Goal: Task Accomplishment & Management: Use online tool/utility

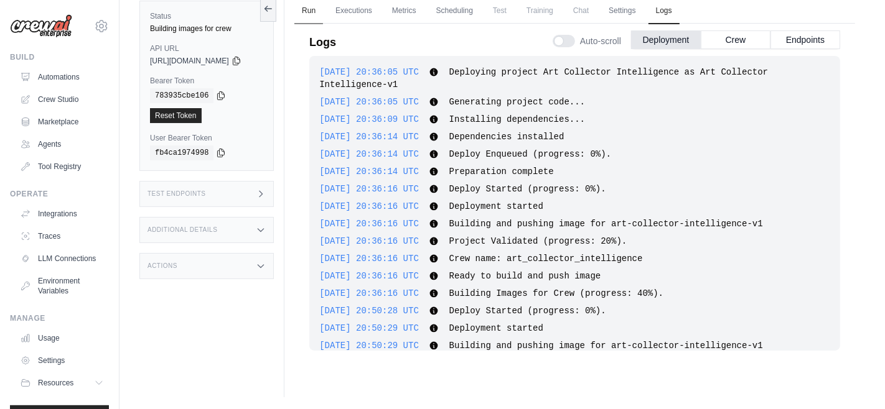
click at [323, 9] on link "Run" at bounding box center [308, 11] width 29 height 26
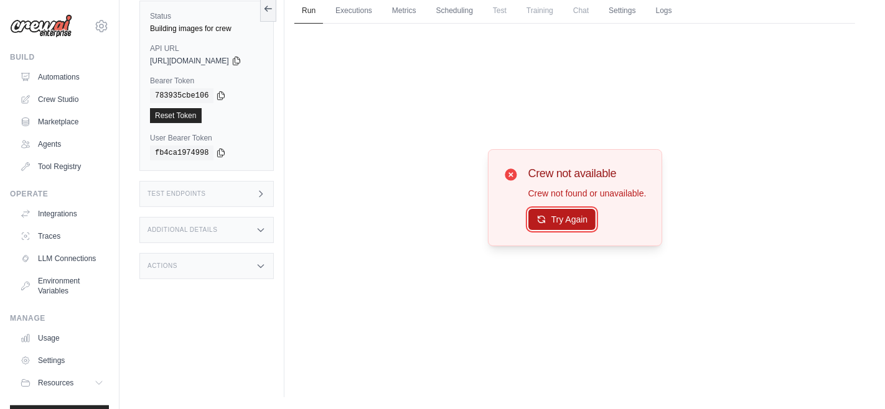
click at [578, 218] on button "Try Again" at bounding box center [562, 219] width 68 height 21
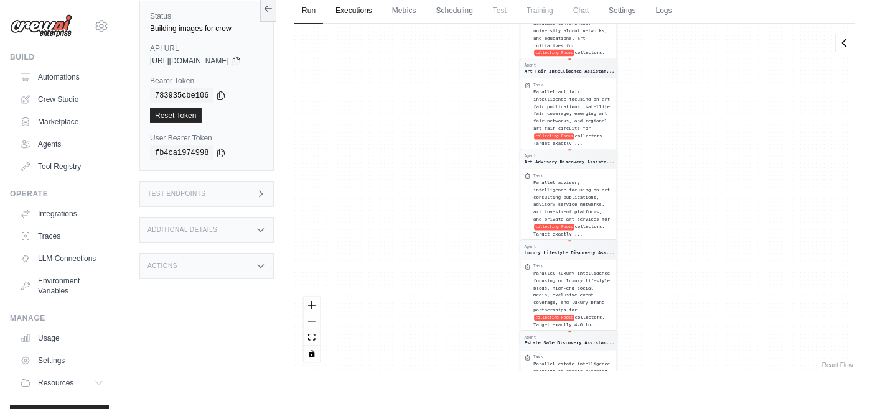
click at [372, 13] on link "Executions" at bounding box center [354, 11] width 52 height 26
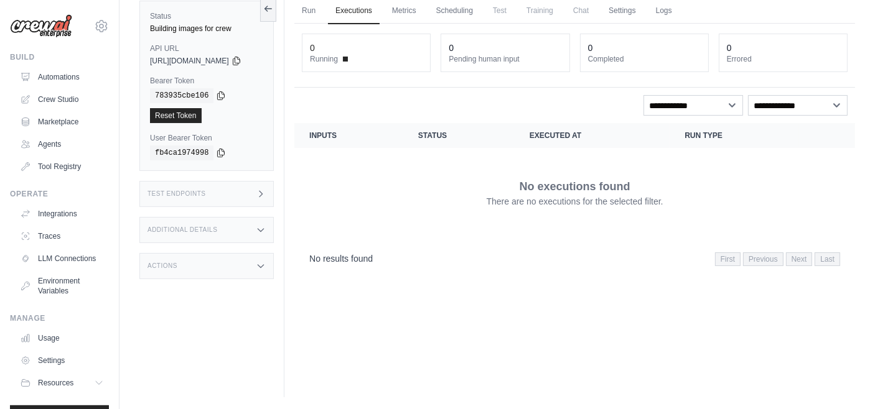
click at [348, 59] on span at bounding box center [345, 59] width 5 height 5
click at [328, 59] on span "Running" at bounding box center [324, 59] width 28 height 10
click at [416, 9] on link "Metrics" at bounding box center [404, 11] width 39 height 26
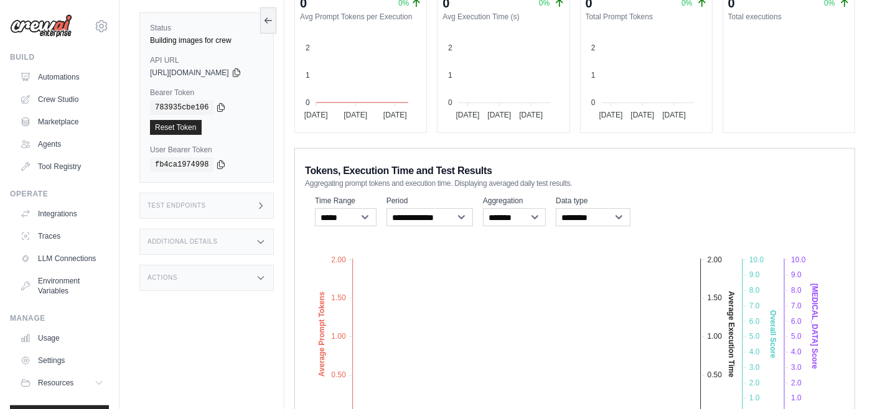
scroll to position [216, 0]
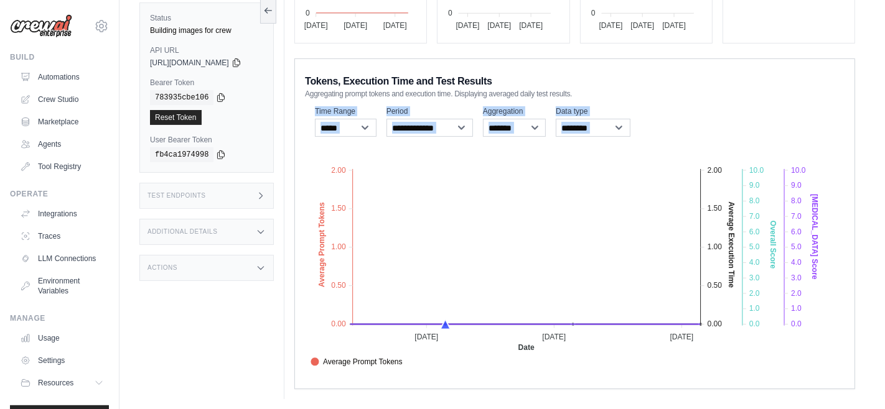
drag, startPoint x: 711, startPoint y: 93, endPoint x: 732, endPoint y: 194, distance: 103.0
click at [732, 194] on div "**********" at bounding box center [574, 223] width 561 height 331
click at [609, 213] on foreignobject "Average Prompt Tokens Average Execution Time Score [MEDICAL_DATA] Score Crew Ve…" at bounding box center [570, 261] width 530 height 218
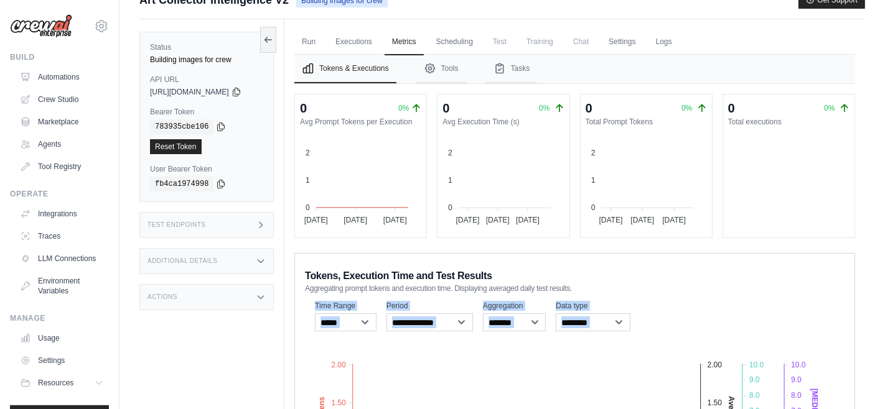
scroll to position [0, 0]
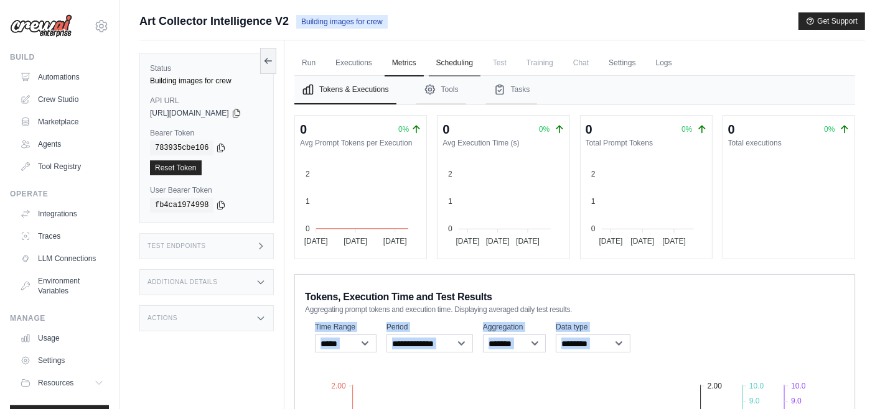
click at [474, 67] on link "Scheduling" at bounding box center [455, 63] width 52 height 26
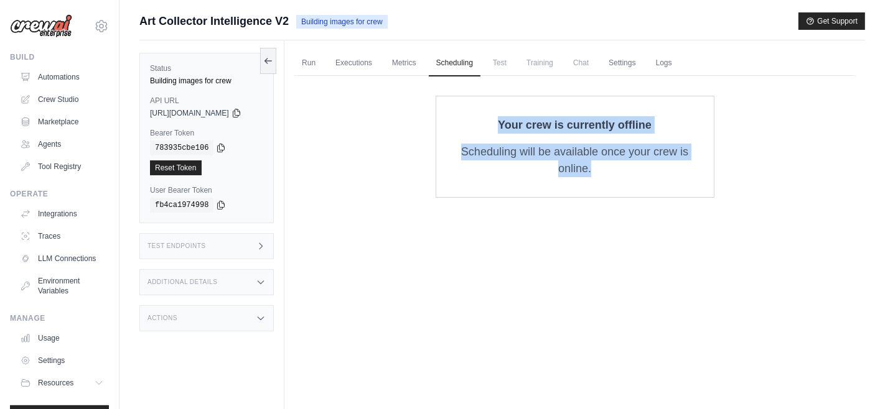
click at [583, 167] on p "Scheduling will be available once your crew is online." at bounding box center [575, 161] width 238 height 34
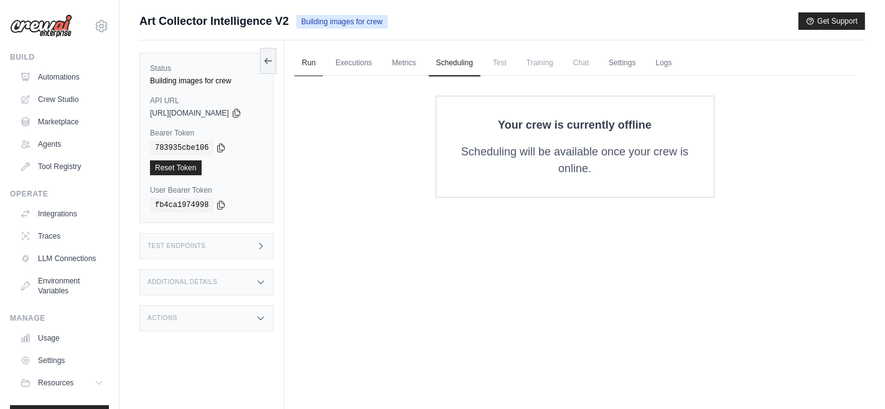
click at [323, 63] on link "Run" at bounding box center [308, 63] width 29 height 26
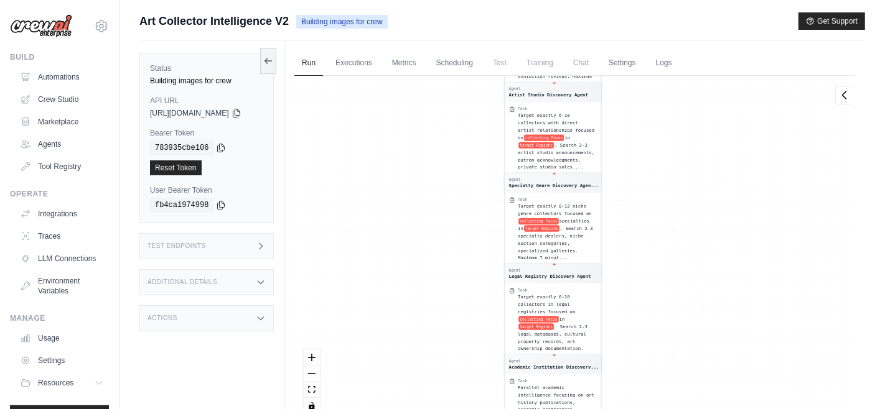
drag, startPoint x: 486, startPoint y: 133, endPoint x: 470, endPoint y: 468, distance: 335.2
click at [470, 409] on html "[EMAIL_ADDRESS][DOMAIN_NAME] Settings Build Automations Crew Studio" at bounding box center [442, 231] width 885 height 462
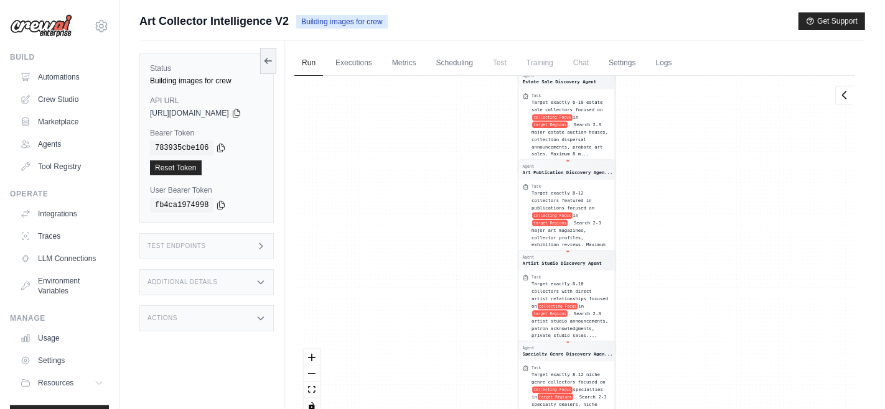
drag, startPoint x: 462, startPoint y: 197, endPoint x: 476, endPoint y: 367, distance: 170.4
click at [476, 367] on div "Agent Contemporary Art Discovery Ass... Task **LIGHTNING ASSISTANT** - Find exa…" at bounding box center [574, 250] width 561 height 348
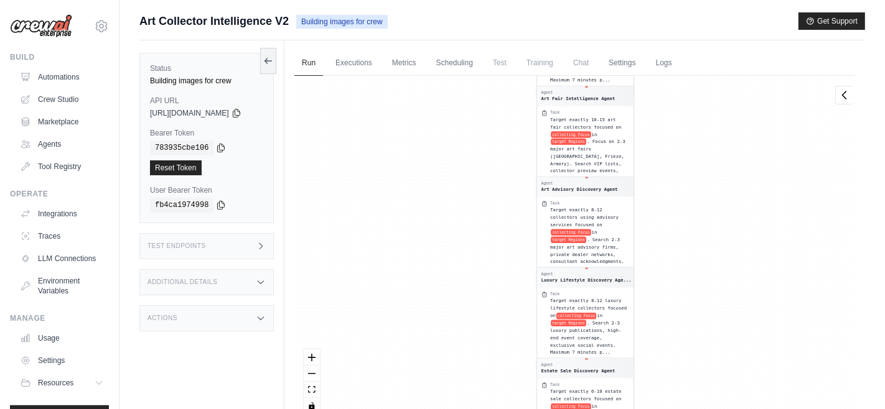
drag, startPoint x: 449, startPoint y: 179, endPoint x: 465, endPoint y: 464, distance: 286.1
click at [465, 409] on html "[EMAIL_ADDRESS][DOMAIN_NAME] Settings Build Automations Crew Studio" at bounding box center [442, 231] width 885 height 462
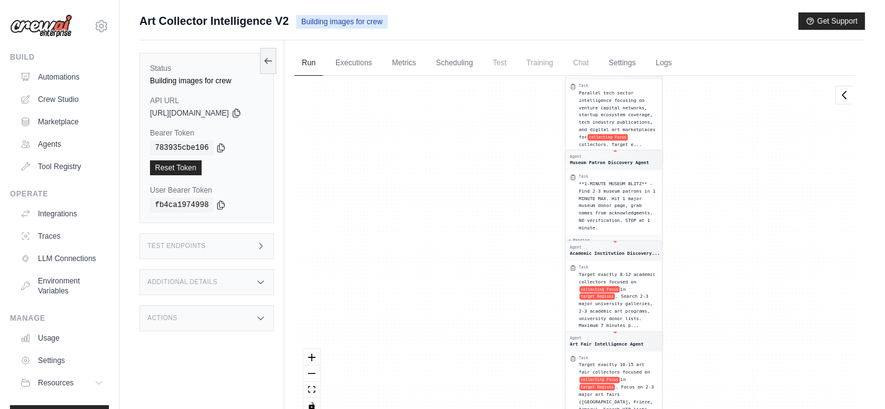
drag, startPoint x: 466, startPoint y: 220, endPoint x: 496, endPoint y: 468, distance: 250.1
click at [496, 409] on html "[EMAIL_ADDRESS][DOMAIN_NAME] Settings Build Automations Crew Studio" at bounding box center [442, 231] width 885 height 462
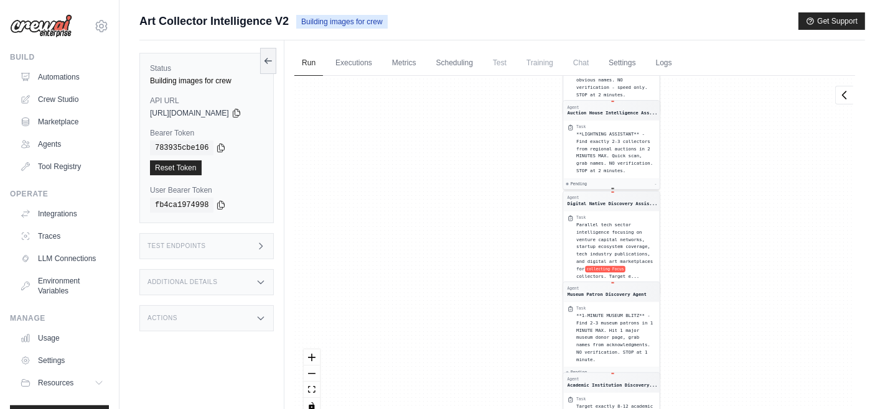
drag, startPoint x: 503, startPoint y: 159, endPoint x: 509, endPoint y: 406, distance: 247.1
click at [509, 406] on div "Agent Contemporary Art Discovery Ass... Task **LIGHTNING ASSISTANT** - Find exa…" at bounding box center [574, 250] width 561 height 348
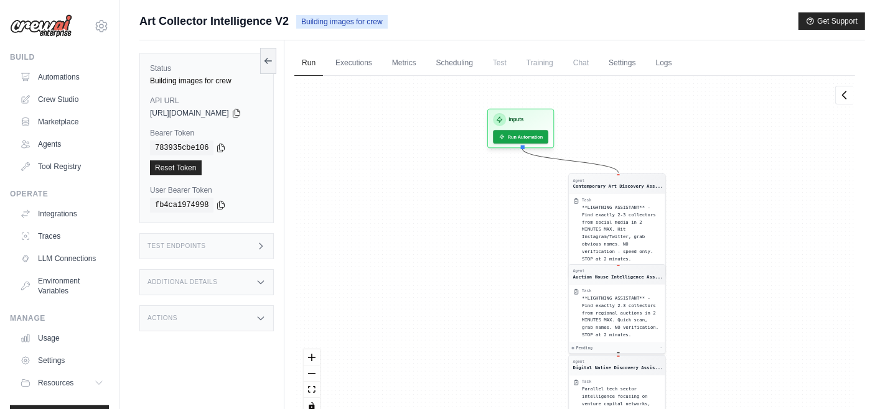
drag, startPoint x: 491, startPoint y: 211, endPoint x: 489, endPoint y: 263, distance: 51.7
click at [489, 263] on div "Agent Contemporary Art Discovery Ass... Task **LIGHTNING ASSISTANT** - Find exa…" at bounding box center [574, 250] width 561 height 348
click at [533, 136] on button "Run Automation" at bounding box center [521, 136] width 58 height 14
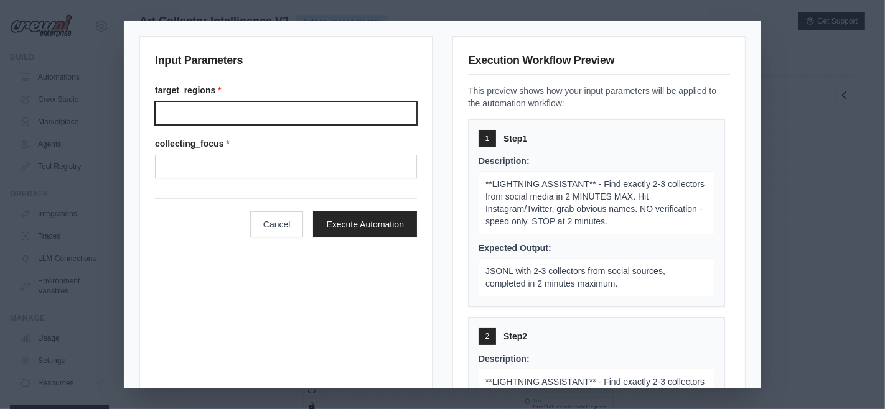
click at [318, 115] on input "target_regions *" at bounding box center [286, 113] width 262 height 24
type input "********"
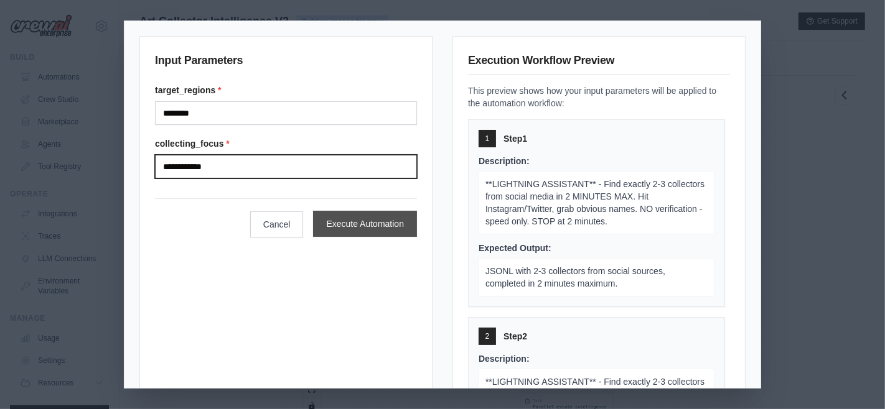
type input "**********"
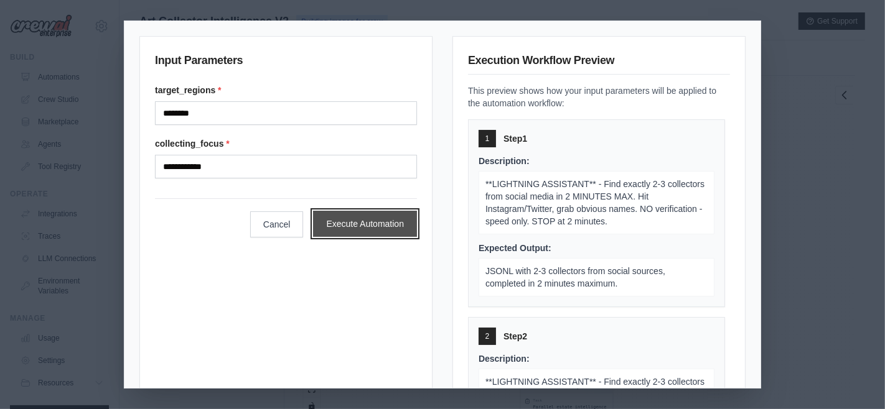
click at [376, 227] on button "Execute Automation" at bounding box center [365, 224] width 104 height 26
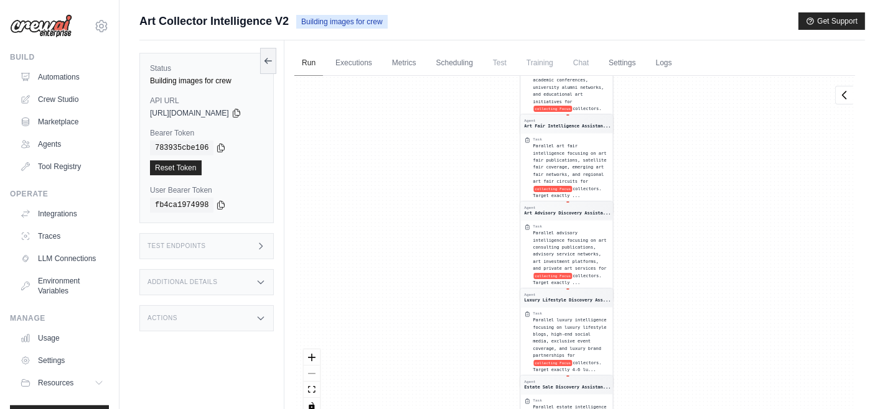
click at [322, 58] on link "Run" at bounding box center [308, 63] width 29 height 26
click at [316, 59] on link "Run" at bounding box center [308, 63] width 29 height 26
click at [360, 65] on link "Executions" at bounding box center [354, 63] width 52 height 26
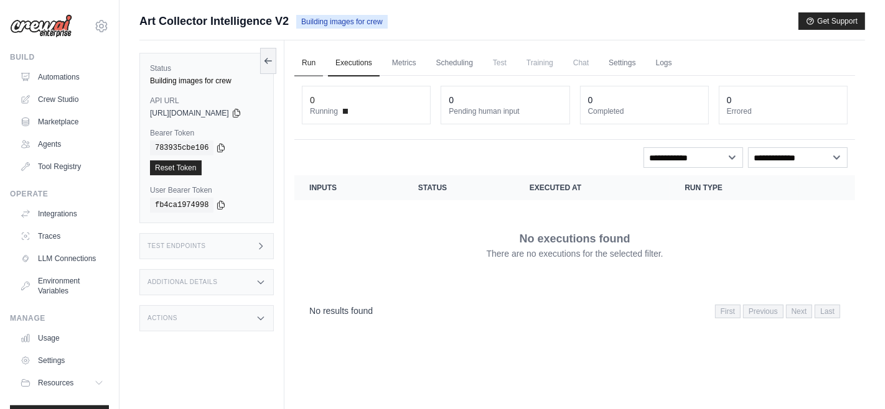
click at [320, 66] on link "Run" at bounding box center [308, 63] width 29 height 26
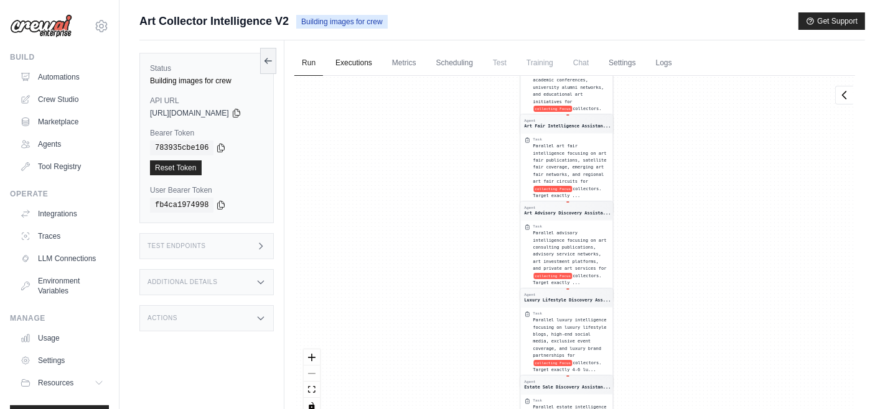
click at [366, 68] on link "Executions" at bounding box center [354, 63] width 52 height 26
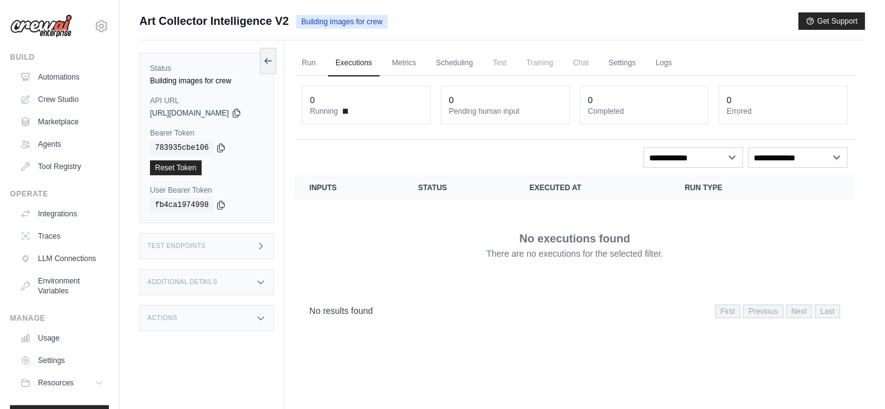
click at [348, 112] on span at bounding box center [345, 111] width 5 height 5
click at [316, 52] on link "Run" at bounding box center [308, 63] width 29 height 26
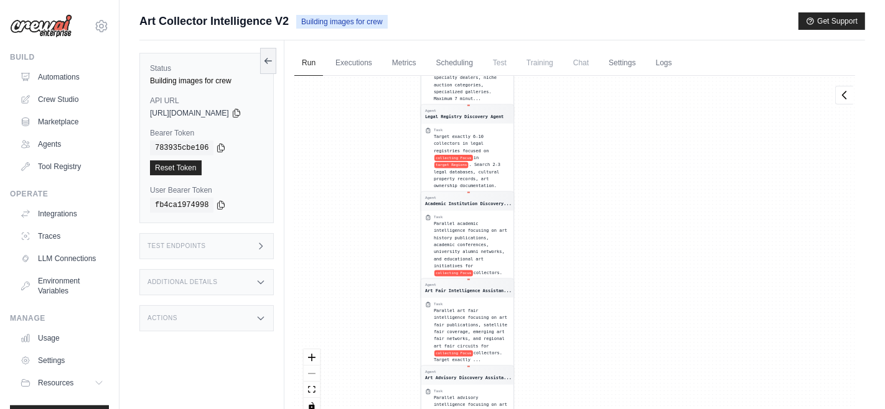
scroll to position [271, 0]
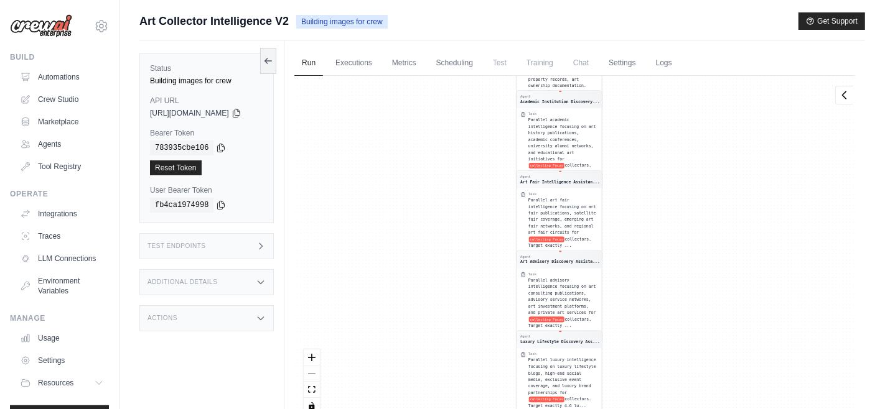
drag, startPoint x: 357, startPoint y: 115, endPoint x: 424, endPoint y: 454, distance: 345.6
click at [424, 409] on html "[EMAIL_ADDRESS][DOMAIN_NAME] Settings Build Automations Crew Studio" at bounding box center [442, 231] width 885 height 462
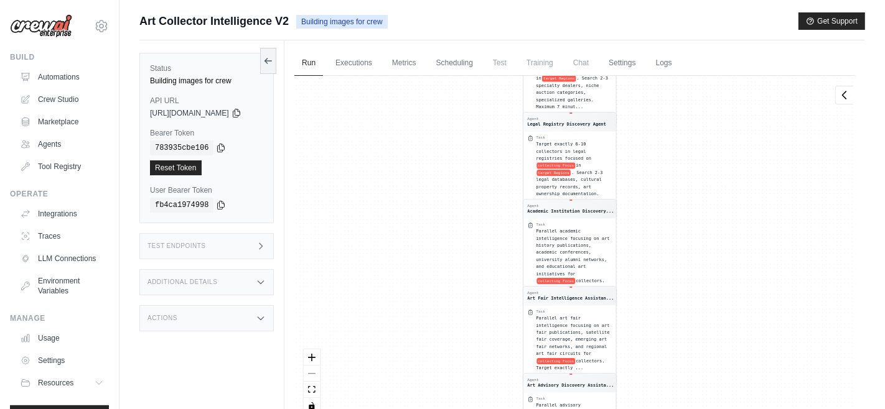
drag, startPoint x: 472, startPoint y: 185, endPoint x: 476, endPoint y: 360, distance: 174.3
click at [476, 360] on div "Agent Contemporary Art Discovery Ass... Task **LIGHTNING ASSISTANT** - Find exa…" at bounding box center [574, 250] width 561 height 348
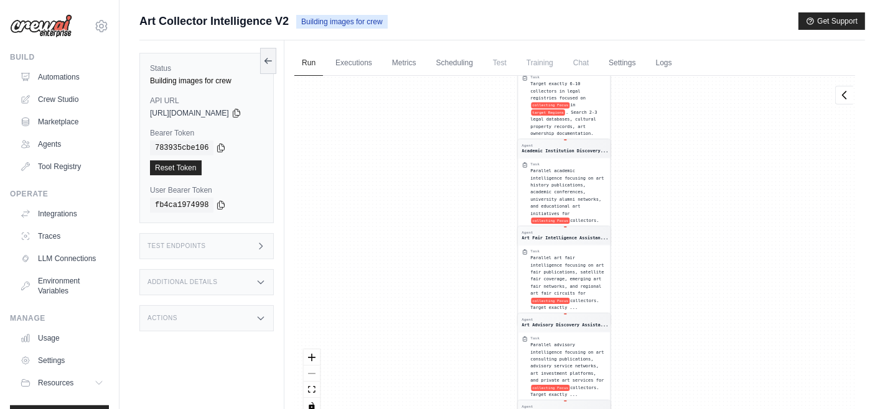
drag, startPoint x: 464, startPoint y: 154, endPoint x: 466, endPoint y: 346, distance: 191.7
click at [466, 346] on div "Agent Contemporary Art Discovery Ass... Task **LIGHTNING ASSISTANT** - Find exa…" at bounding box center [574, 250] width 561 height 348
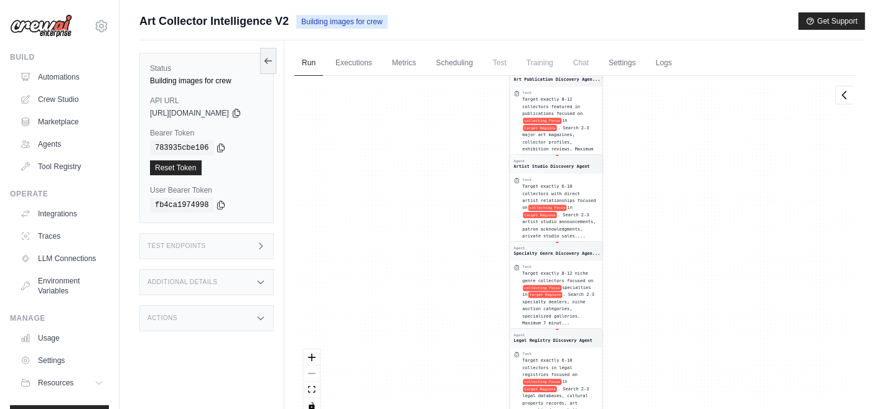
drag, startPoint x: 467, startPoint y: 141, endPoint x: 454, endPoint y: 339, distance: 198.3
click at [454, 339] on div "Agent Contemporary Art Discovery Ass... Task **LIGHTNING ASSISTANT** - Find exa…" at bounding box center [574, 250] width 561 height 348
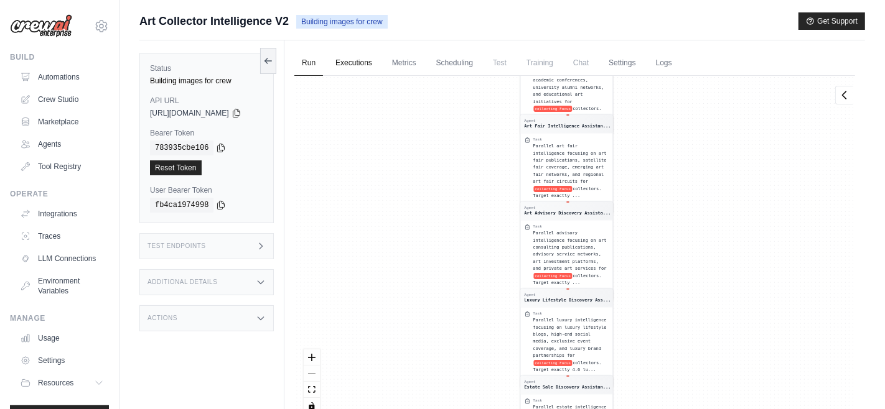
click at [358, 60] on link "Executions" at bounding box center [354, 63] width 52 height 26
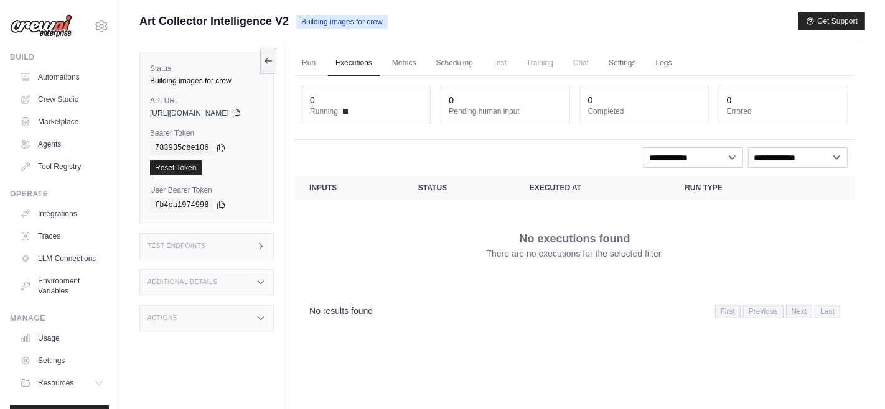
click at [522, 222] on div "No executions found There are no executions for the selected filter." at bounding box center [574, 245] width 531 height 70
click at [350, 111] on dt "Running" at bounding box center [366, 111] width 113 height 10
click at [317, 103] on div "0 Running" at bounding box center [366, 105] width 128 height 37
click at [419, 62] on link "Metrics" at bounding box center [404, 63] width 39 height 26
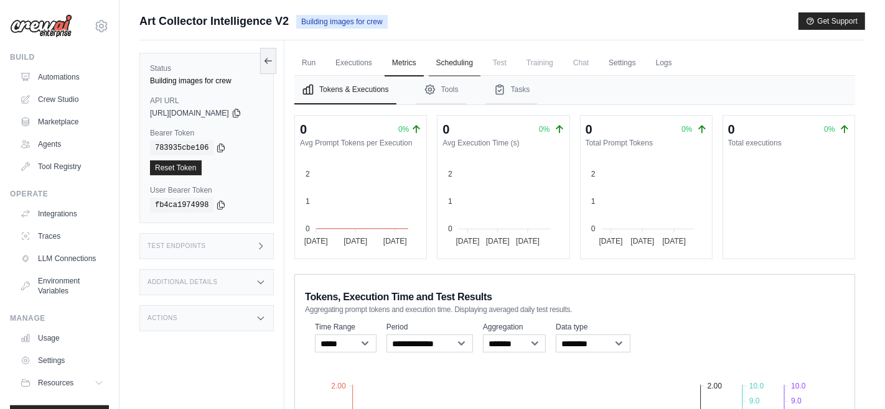
click at [458, 56] on link "Scheduling" at bounding box center [455, 63] width 52 height 26
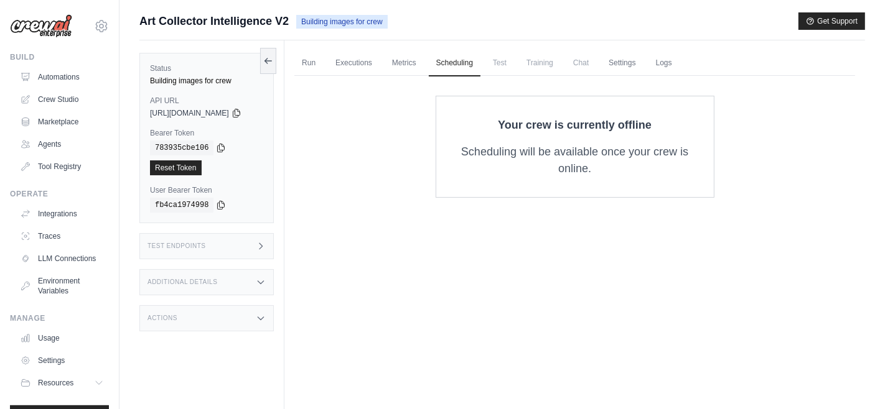
click at [548, 173] on p "Scheduling will be available once your crew is online." at bounding box center [575, 161] width 238 height 34
click at [54, 72] on link "Automations" at bounding box center [63, 77] width 94 height 20
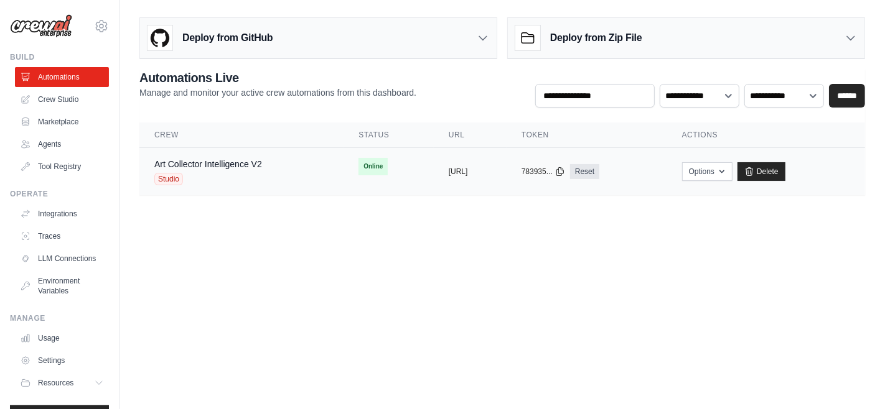
click at [344, 174] on td "Online" at bounding box center [389, 166] width 90 height 37
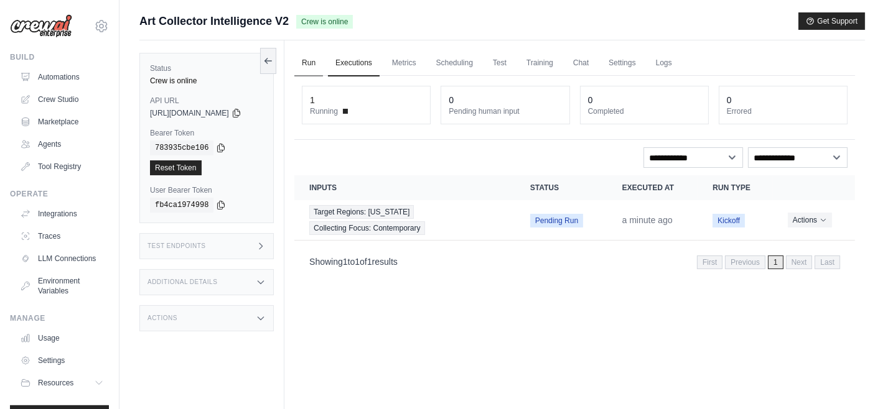
click at [316, 58] on link "Run" at bounding box center [308, 63] width 29 height 26
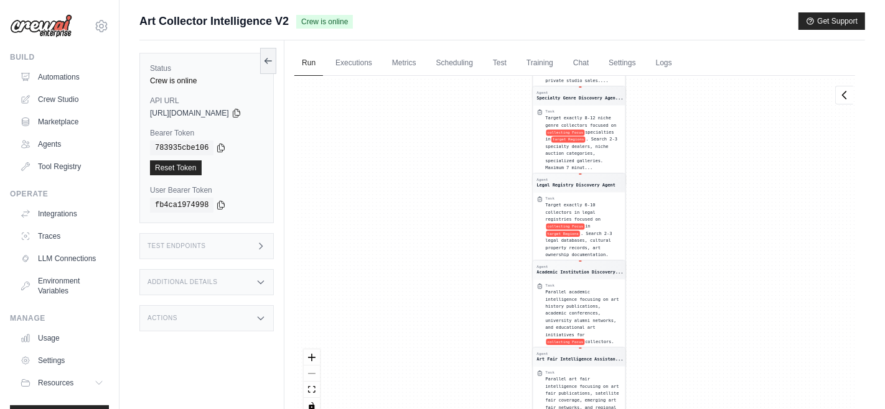
drag, startPoint x: 470, startPoint y: 181, endPoint x: 497, endPoint y: 455, distance: 275.1
click at [497, 409] on html "[EMAIL_ADDRESS][DOMAIN_NAME] Settings Build Automations Crew Studio" at bounding box center [442, 231] width 885 height 462
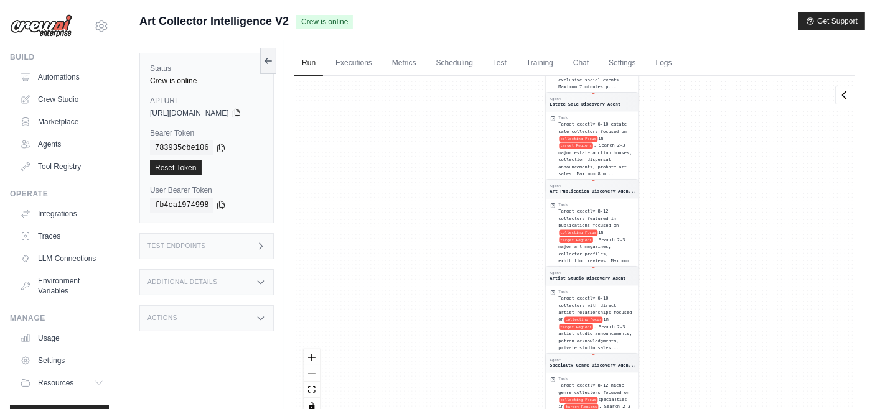
drag, startPoint x: 462, startPoint y: 136, endPoint x: 469, endPoint y: 421, distance: 285.1
click at [469, 409] on html "[EMAIL_ADDRESS][DOMAIN_NAME] Settings Build Automations Crew Studio" at bounding box center [442, 231] width 885 height 462
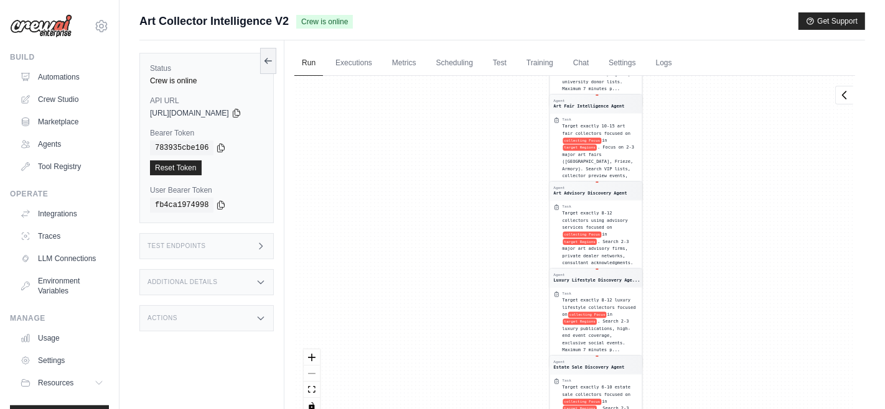
drag, startPoint x: 465, startPoint y: 163, endPoint x: 464, endPoint y: 385, distance: 221.6
click at [464, 385] on div "Agent Contemporary Art Discovery Ass... Task **LIGHTNING ASSISTANT** - Find exa…" at bounding box center [574, 250] width 561 height 348
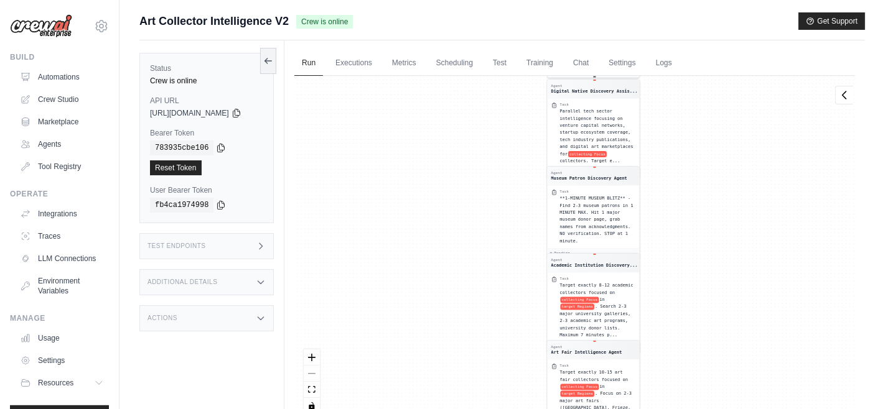
drag, startPoint x: 483, startPoint y: 140, endPoint x: 478, endPoint y: 370, distance: 230.3
click at [478, 370] on div "Agent Contemporary Art Discovery Ass... Task **LIGHTNING ASSISTANT** - Find exa…" at bounding box center [574, 250] width 561 height 348
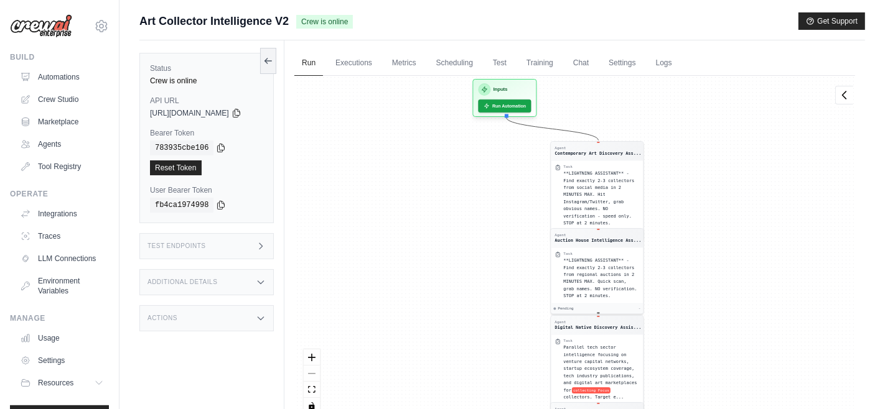
drag, startPoint x: 472, startPoint y: 166, endPoint x: 476, endPoint y: 401, distance: 235.3
click at [476, 401] on div "Agent Contemporary Art Discovery Ass... Task **LIGHTNING ASSISTANT** - Find exa…" at bounding box center [574, 250] width 561 height 348
click at [510, 101] on button "Run Automation" at bounding box center [504, 102] width 55 height 14
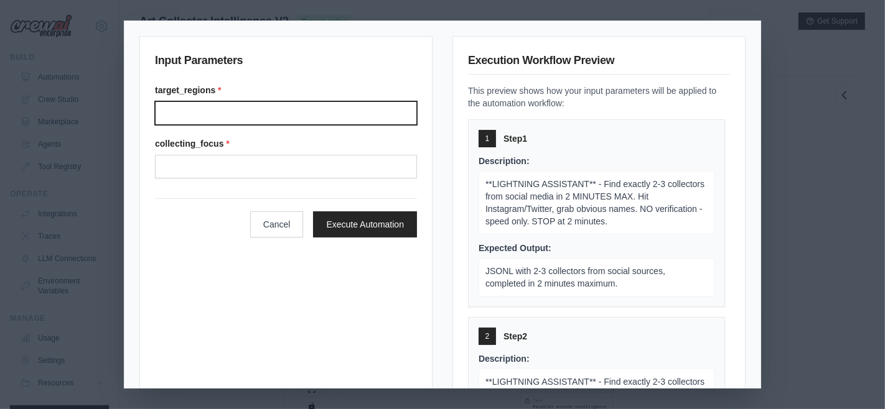
click at [284, 101] on input "Target regions" at bounding box center [286, 113] width 262 height 24
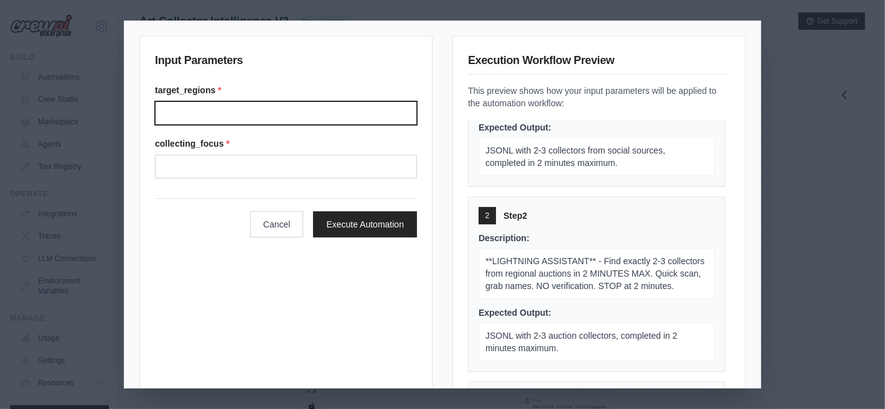
scroll to position [129, 0]
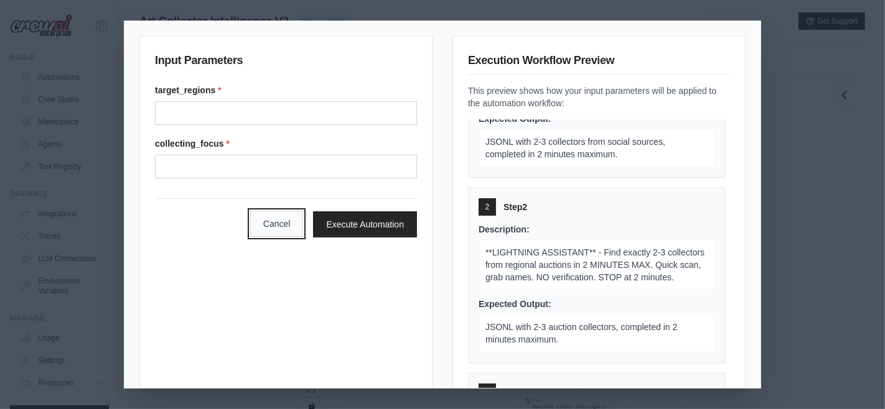
click at [281, 222] on button "Cancel" at bounding box center [277, 224] width 54 height 26
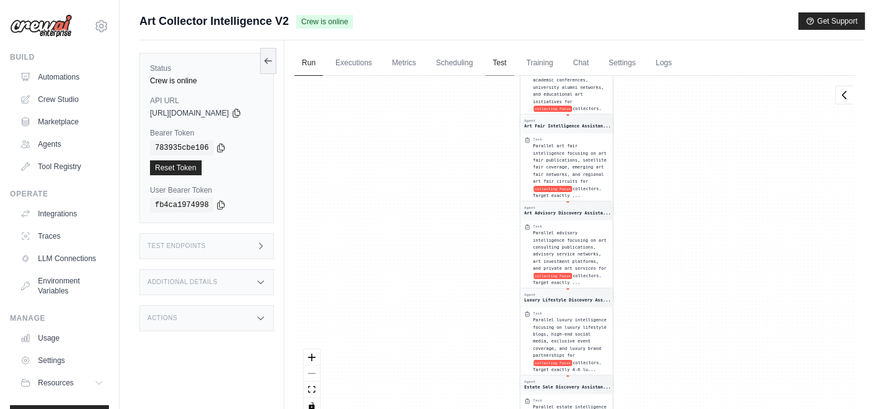
click at [507, 63] on link "Test" at bounding box center [499, 63] width 29 height 26
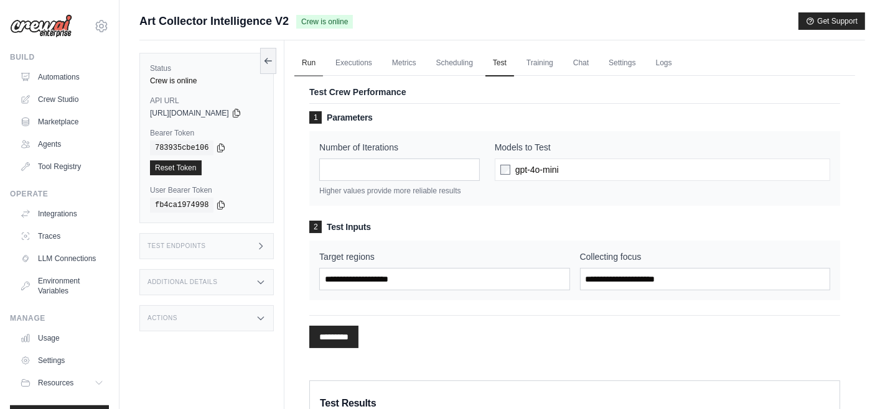
click at [314, 64] on link "Run" at bounding box center [308, 63] width 29 height 26
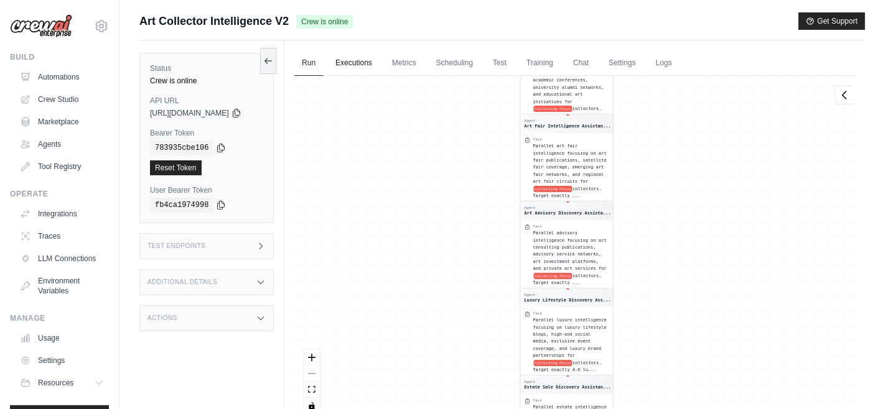
click at [370, 65] on link "Executions" at bounding box center [354, 63] width 52 height 26
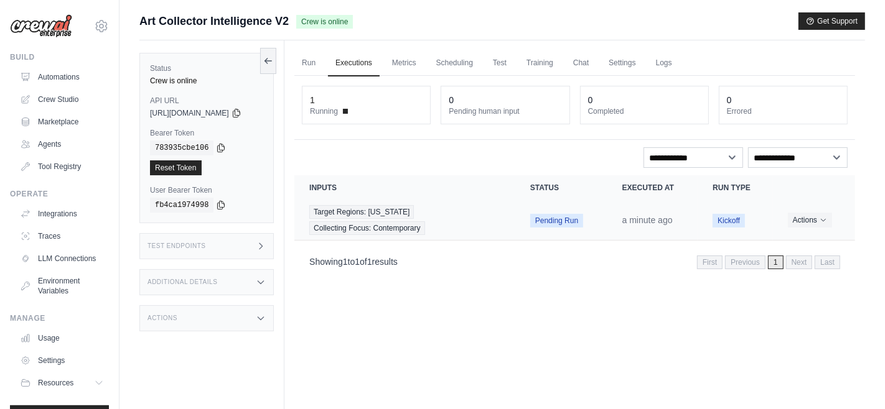
click at [564, 214] on span "Pending Run" at bounding box center [556, 221] width 53 height 14
click at [469, 212] on div "Target Regions: New York Collecting Focus: Contemporary" at bounding box center [404, 220] width 191 height 30
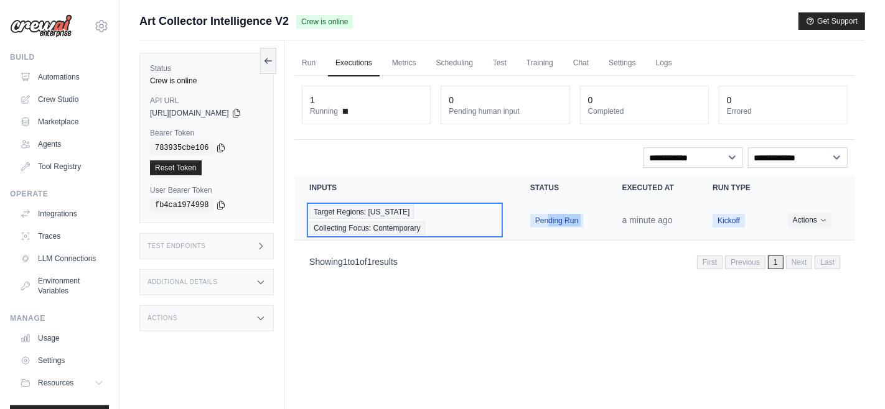
click at [469, 212] on div "Target Regions: New York Collecting Focus: Contemporary" at bounding box center [404, 220] width 191 height 30
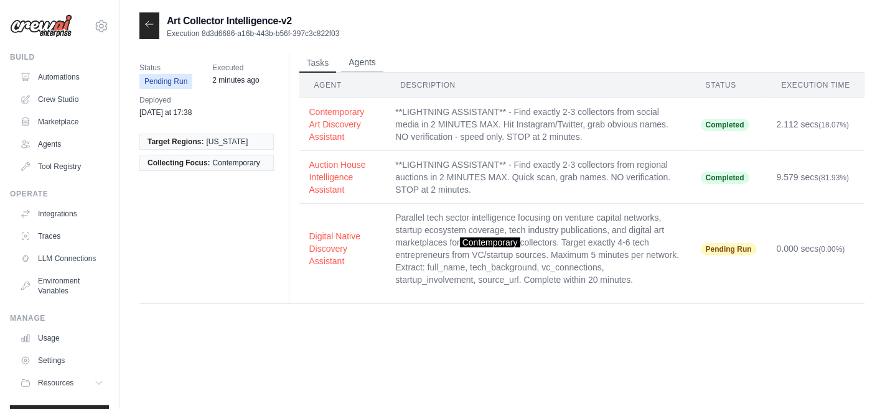
click at [357, 61] on button "Agents" at bounding box center [362, 63] width 42 height 19
